Goal: Check status: Check status

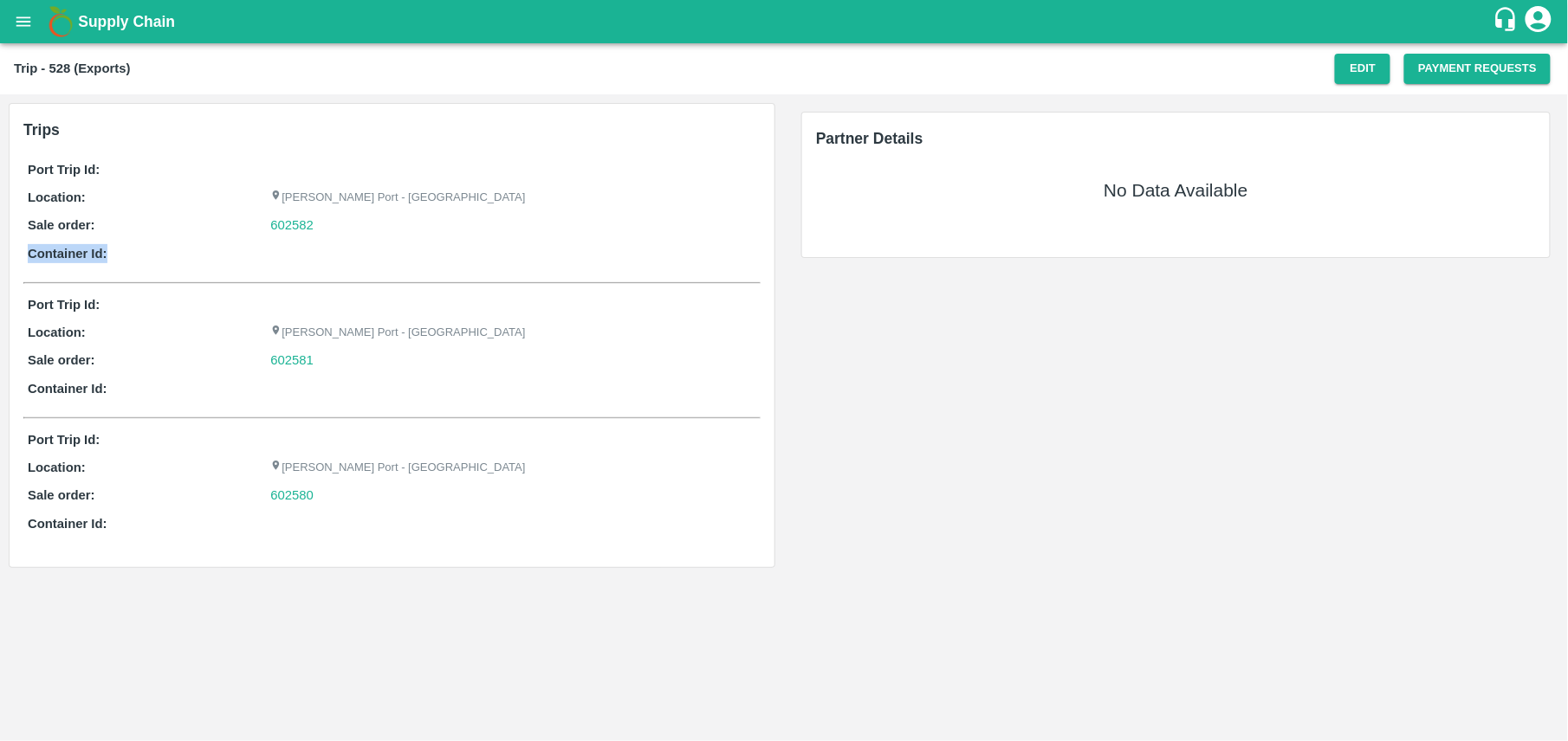
drag, startPoint x: 315, startPoint y: 226, endPoint x: 260, endPoint y: 237, distance: 56.1
click at [260, 237] on div "Port Trip Id: Location: Jawaharlal Nehru Port - Nhava Sheva Sale order: 602582 …" at bounding box center [391, 216] width 737 height 120
copy div "Container Id:"
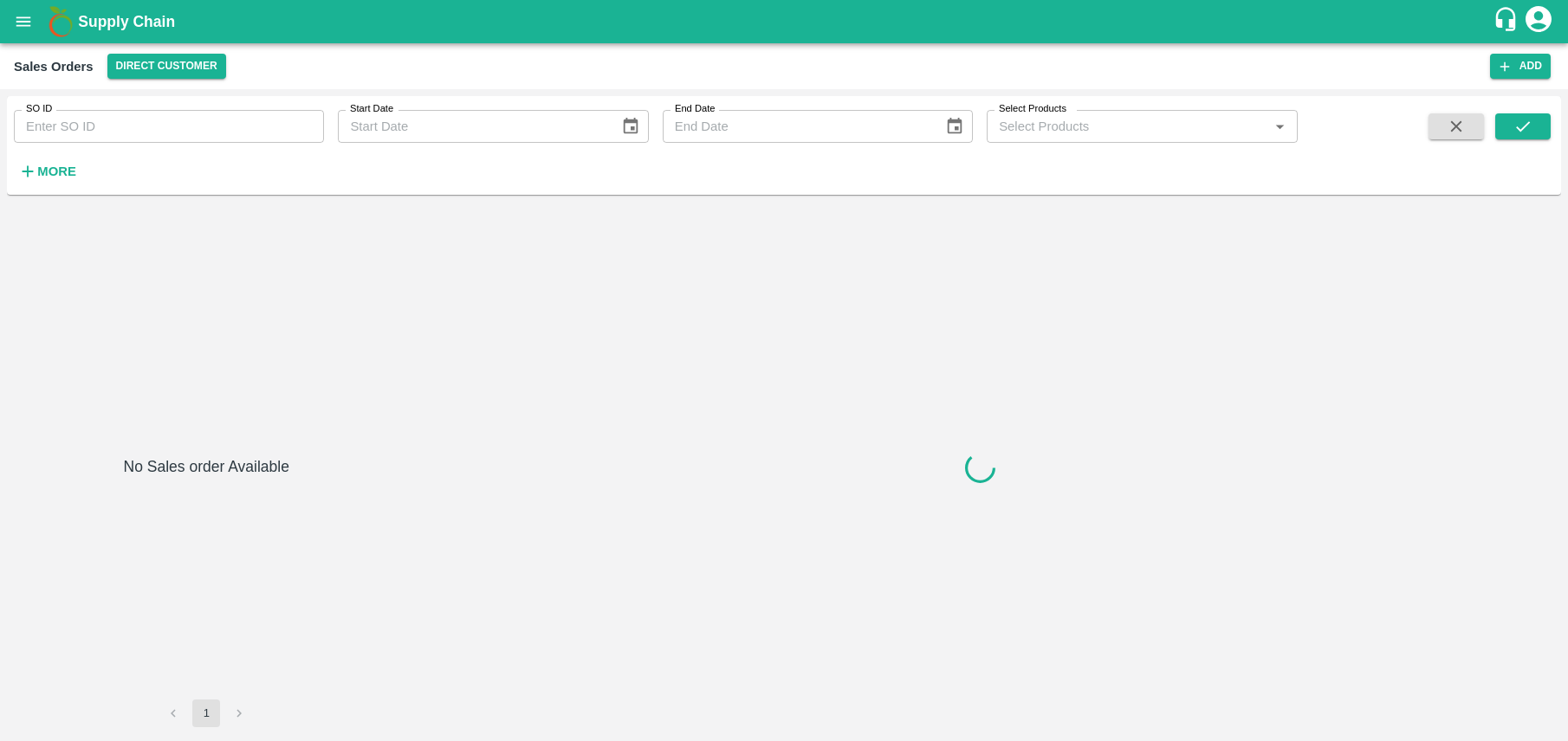
type input "602582"
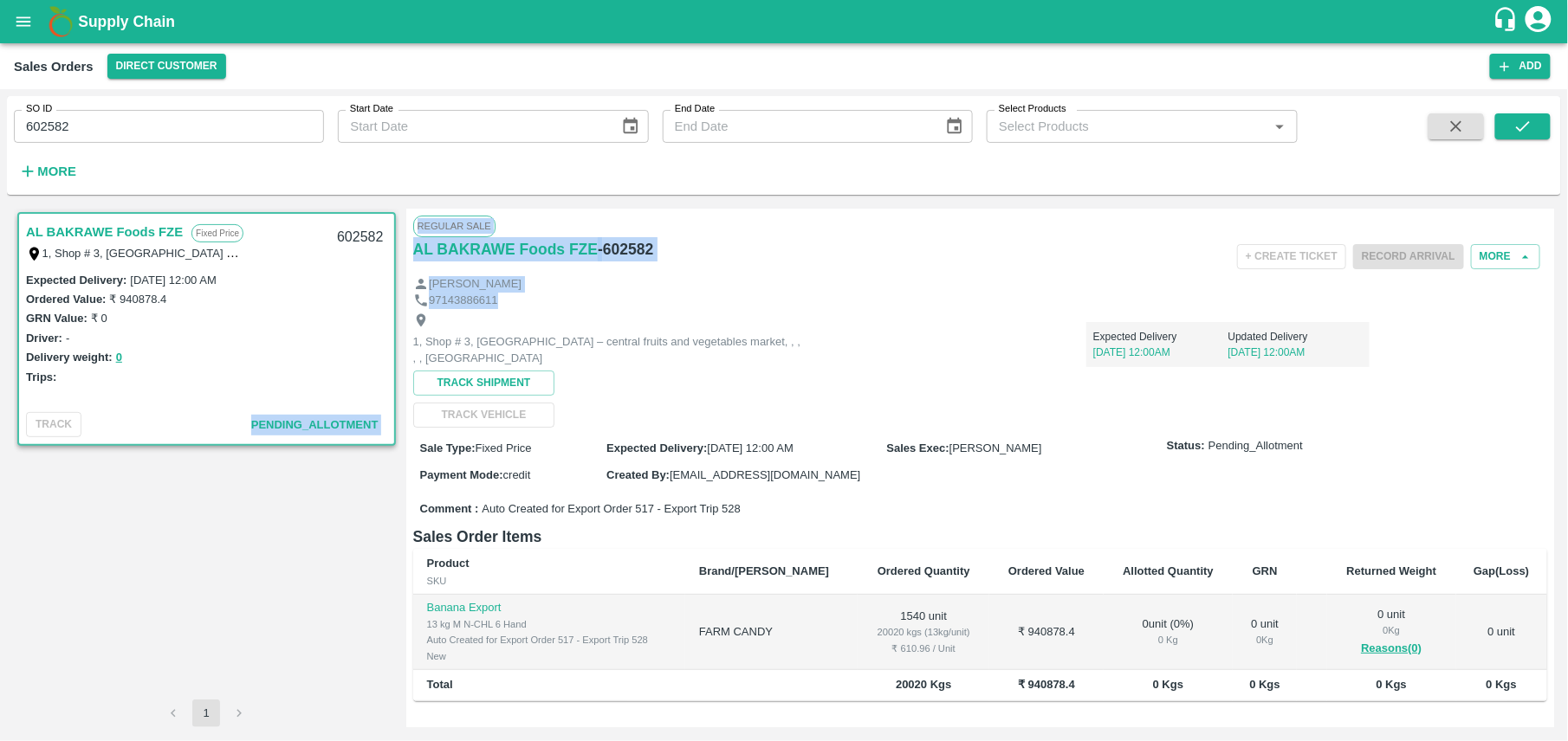
drag, startPoint x: 786, startPoint y: 293, endPoint x: 171, endPoint y: 567, distance: 673.3
click at [171, 567] on div "AL BAKRAWE Foods FZE Fixed Price 1, Shop # 3, [GEOGRAPHIC_DATA] – central fruit…" at bounding box center [784, 468] width 1540 height 518
click at [171, 567] on div "AL BAKRAWE Foods FZE Fixed Price 1, Shop # 3, [GEOGRAPHIC_DATA] – central fruit…" at bounding box center [206, 455] width 385 height 491
